Goal: Navigation & Orientation: Find specific page/section

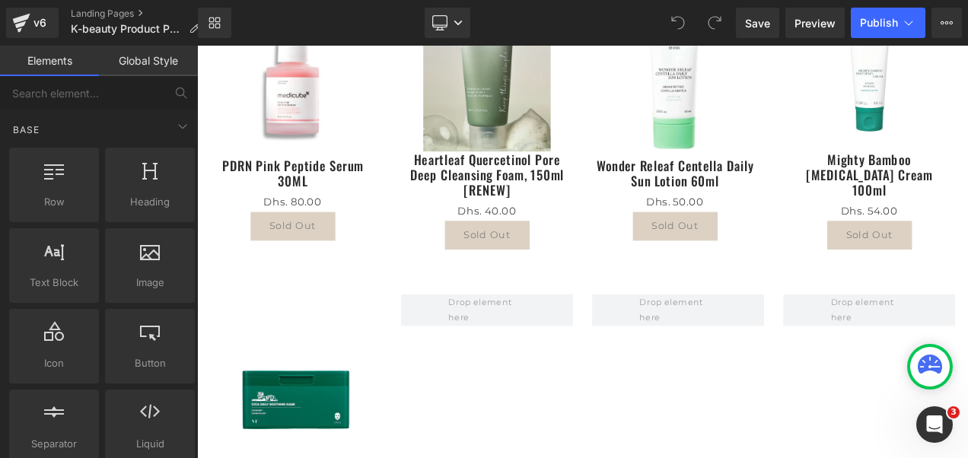
scroll to position [989, 0]
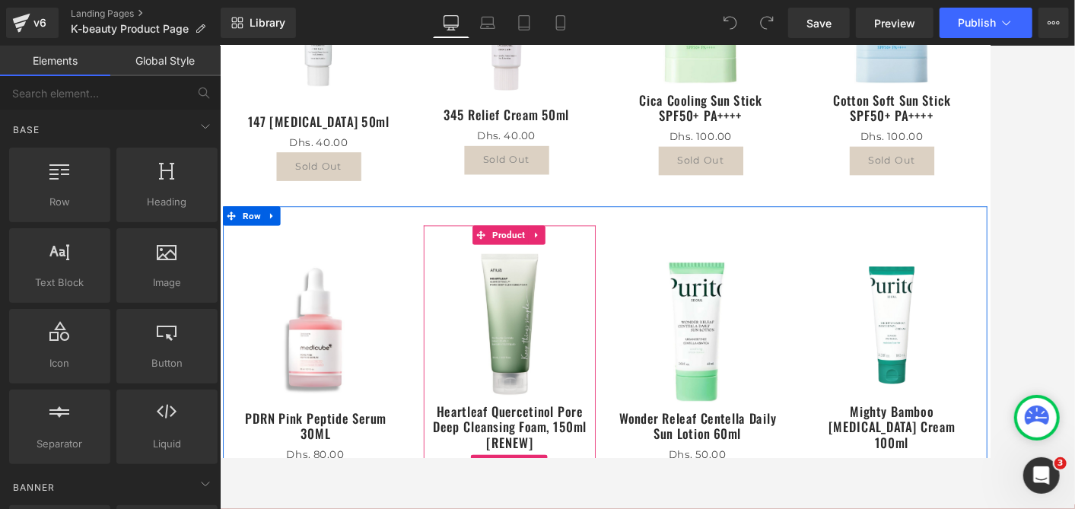
scroll to position [524, 0]
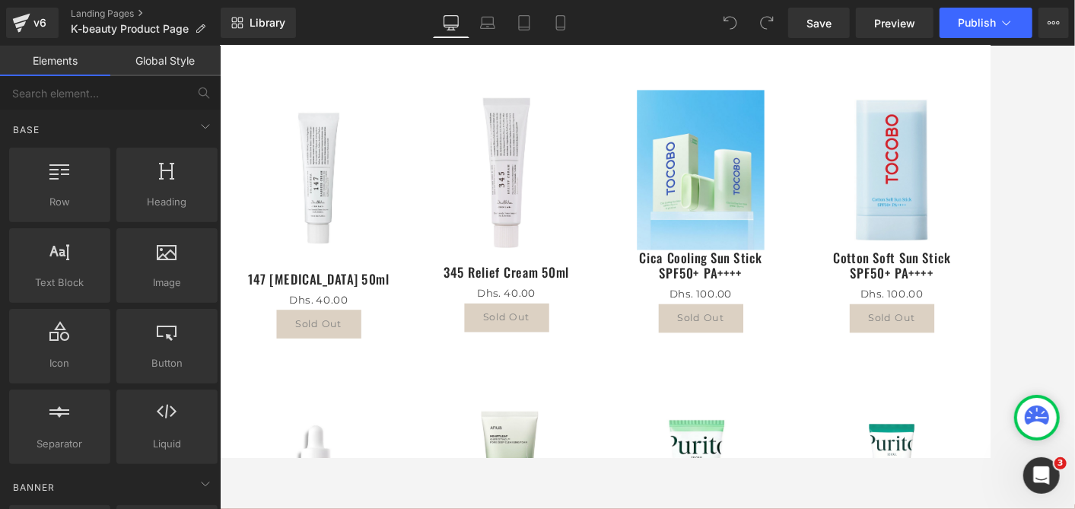
click at [718, 235] on img at bounding box center [794, 193] width 152 height 190
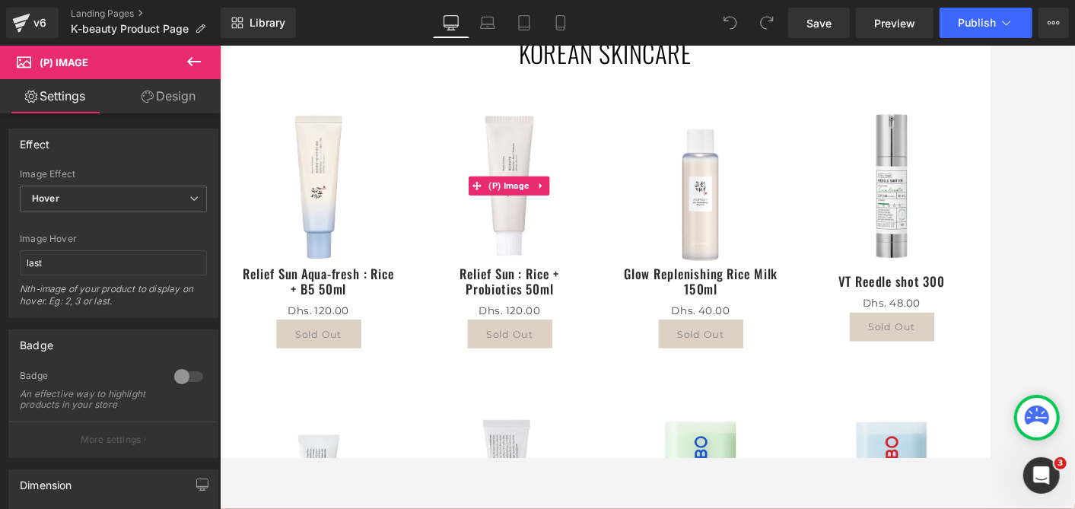
scroll to position [101, 0]
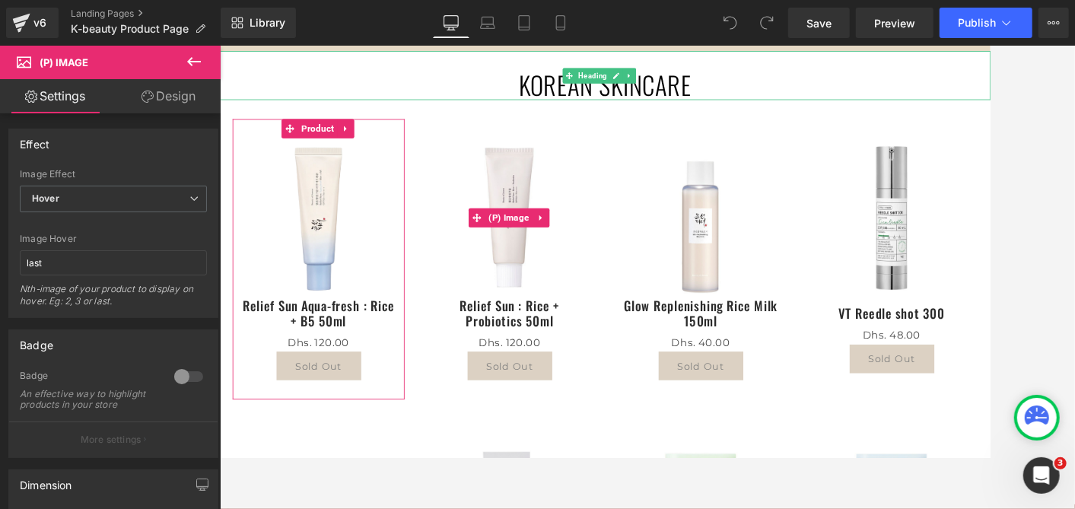
click at [266, 78] on h1 "KOREAN SKINCARE" at bounding box center [679, 92] width 921 height 36
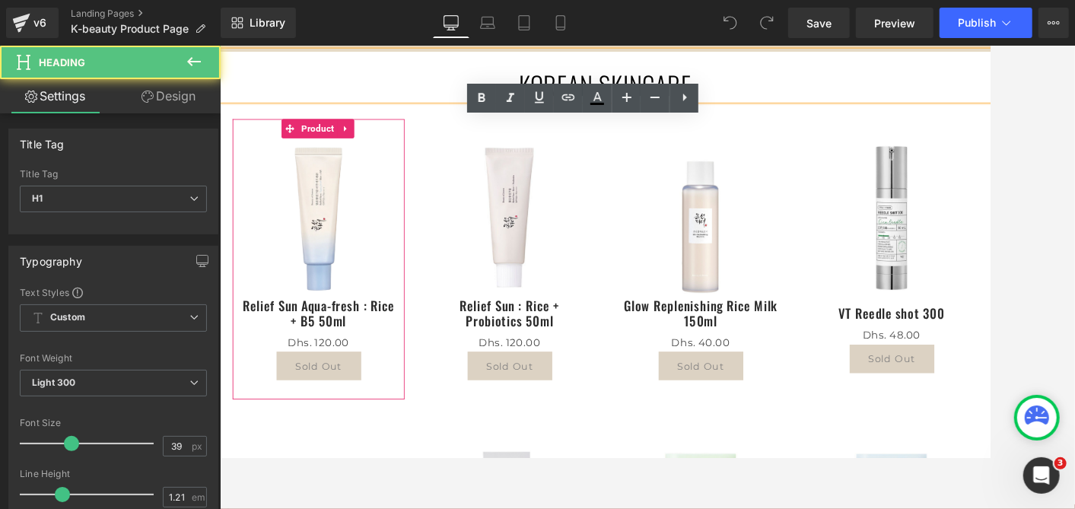
click at [967, 82] on h1 "KOREAN SKINCARE" at bounding box center [679, 92] width 921 height 36
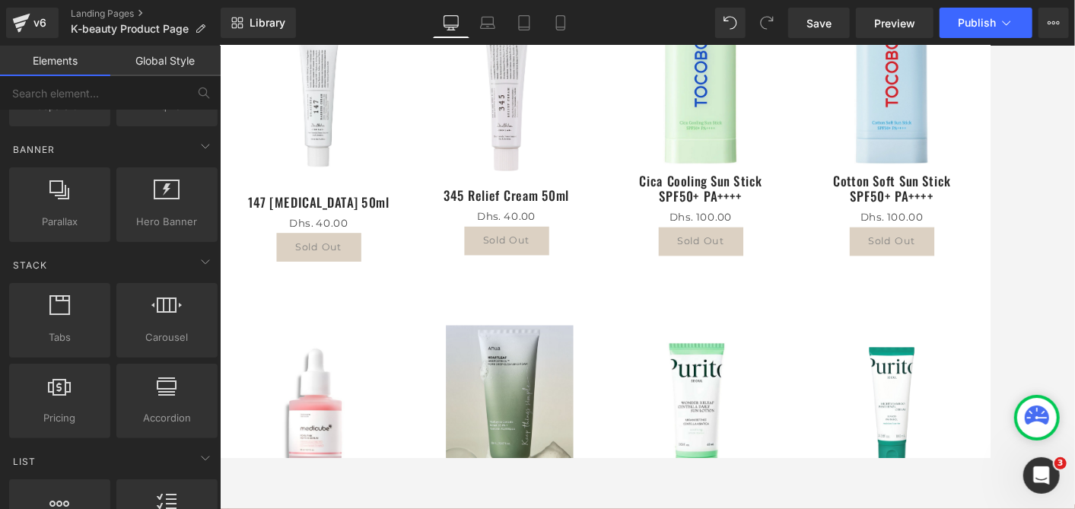
scroll to position [609, 0]
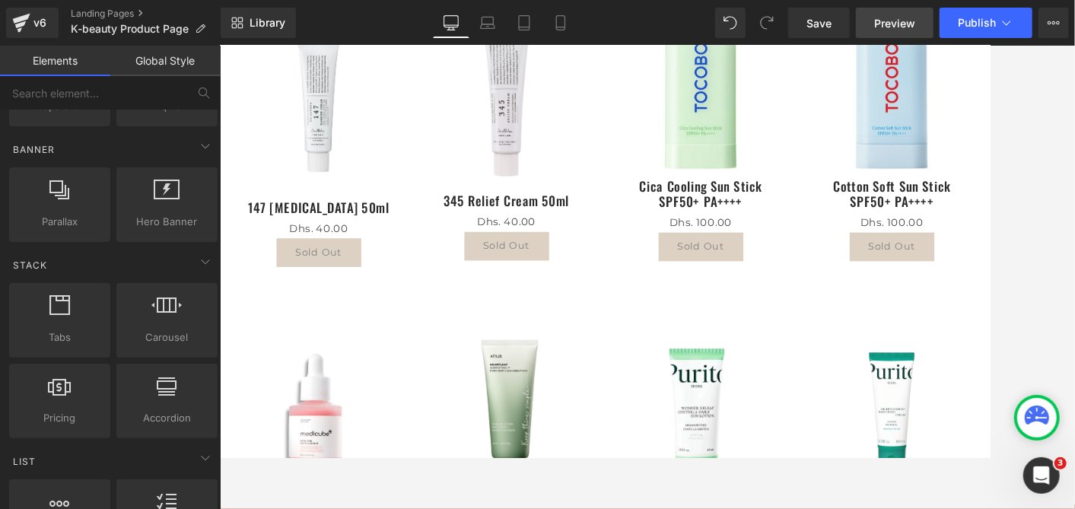
click at [904, 25] on span "Preview" at bounding box center [894, 23] width 41 height 16
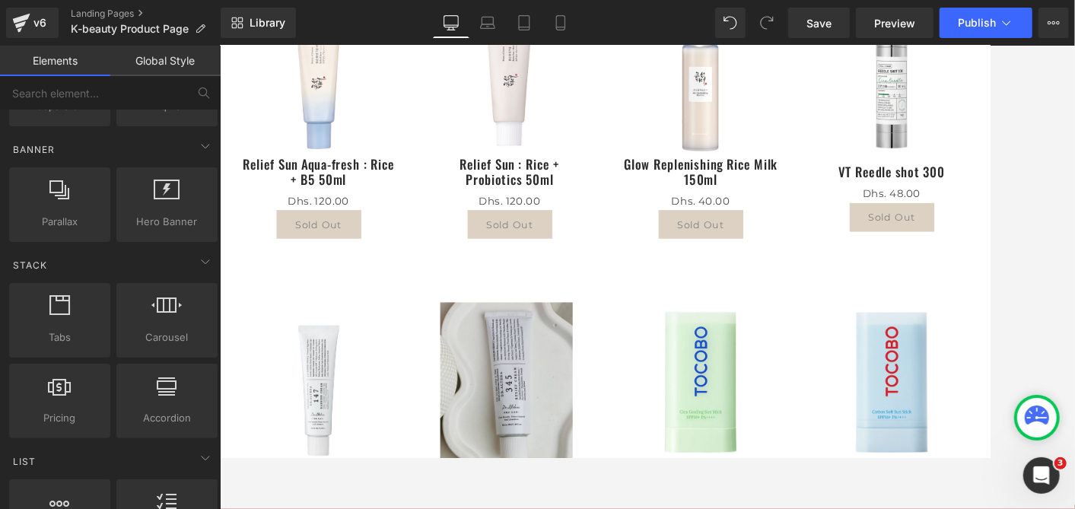
scroll to position [0, 0]
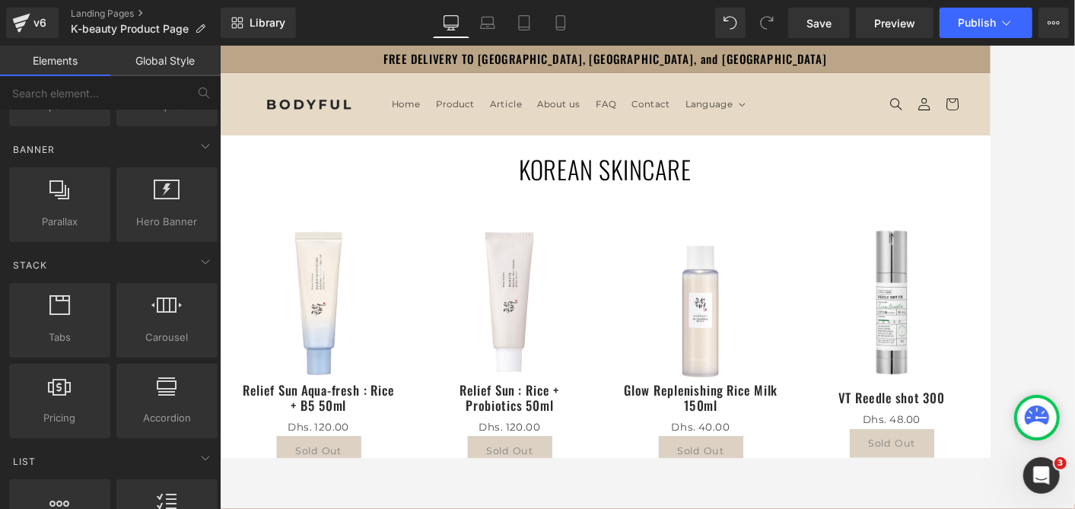
click at [309, 106] on img at bounding box center [325, 115] width 137 height 33
